Goal: Information Seeking & Learning: Learn about a topic

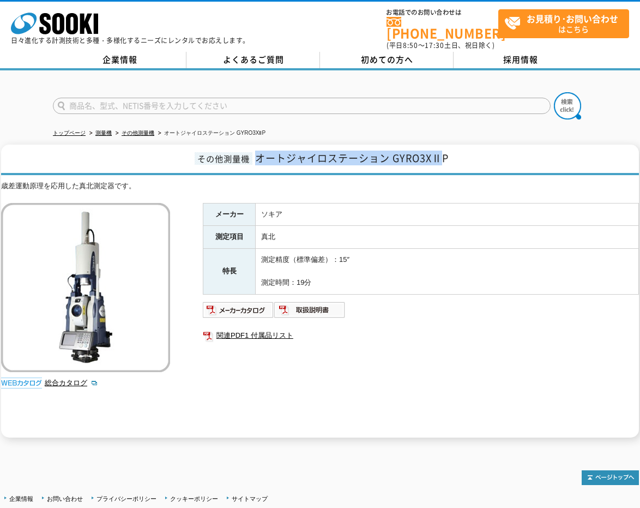
drag, startPoint x: 254, startPoint y: 150, endPoint x: 438, endPoint y: 151, distance: 184.3
click at [438, 151] on h1 "その他測量機 オートジャイロステーション GYRO3XⅡP" at bounding box center [320, 160] width 638 height 31
click at [253, 149] on h1 "その他測量機 オートジャイロステーション GYRO3XⅡP" at bounding box center [320, 160] width 638 height 31
drag, startPoint x: 257, startPoint y: 153, endPoint x: 443, endPoint y: 155, distance: 185.4
click at [443, 155] on span "オートジャイロステーション GYRO3XⅡP" at bounding box center [352, 158] width 194 height 15
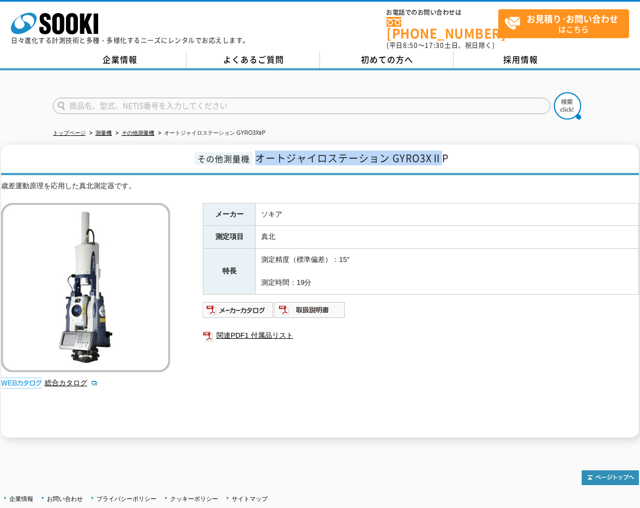
copy span "オートジャイロステーション GYRO3XⅡ"
